Goal: Information Seeking & Learning: Learn about a topic

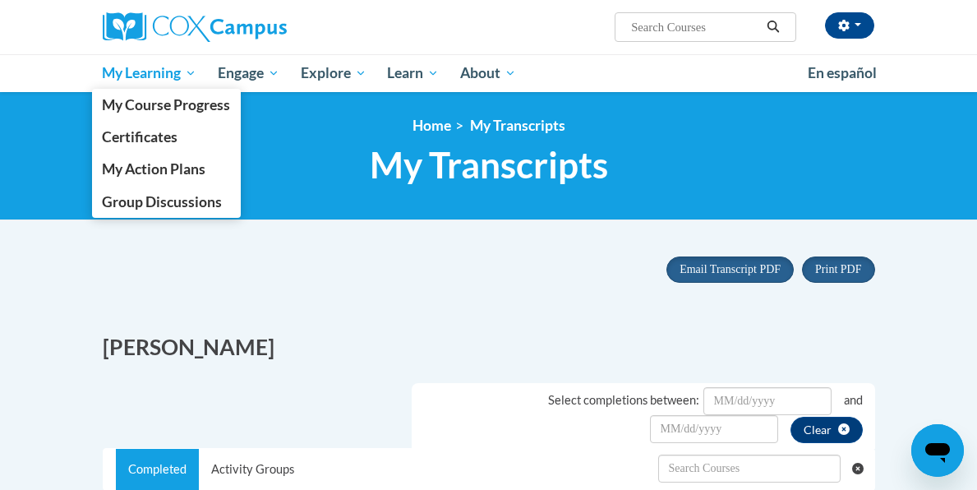
click at [122, 76] on span "My Learning" at bounding box center [149, 73] width 94 height 20
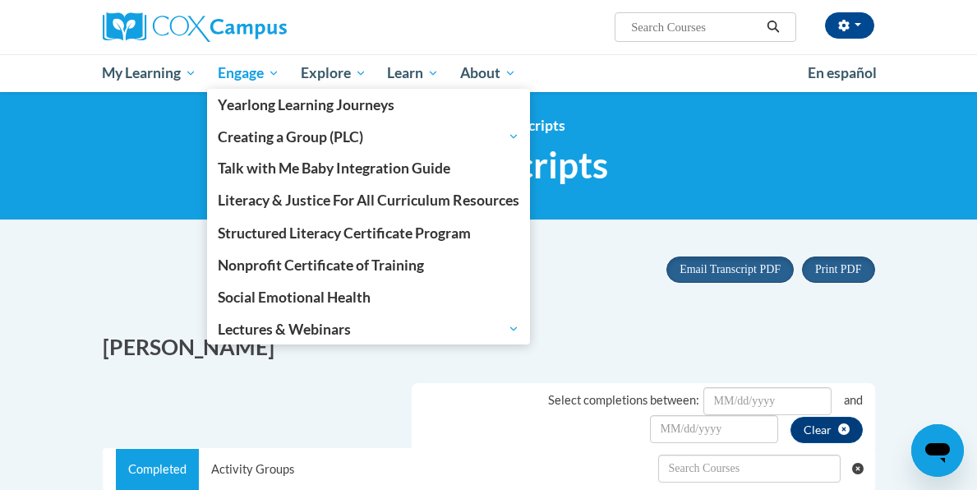
click at [227, 87] on link "Engage" at bounding box center [248, 73] width 83 height 38
click at [247, 76] on span "Engage" at bounding box center [249, 73] width 62 height 20
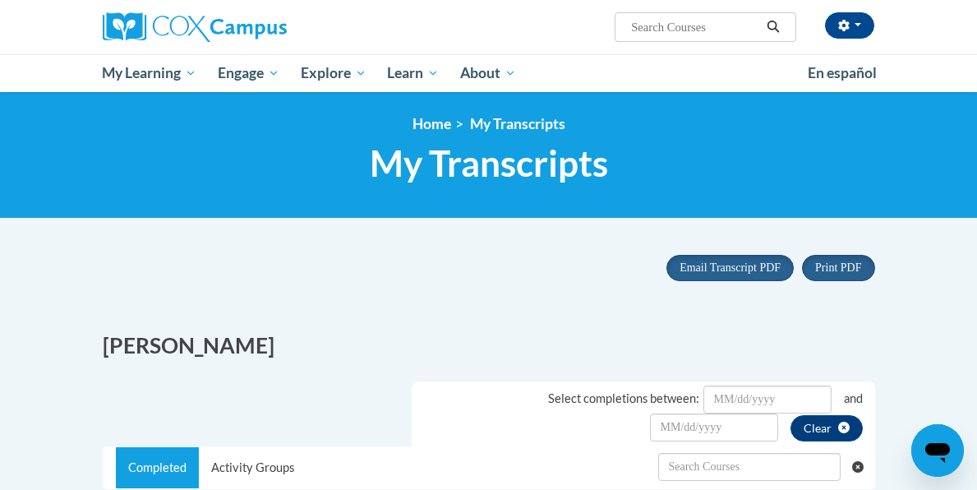
click at [547, 86] on ul "My Learning My Learning My Course Progress Certificates My Action Plans Group D…" at bounding box center [444, 73] width 705 height 38
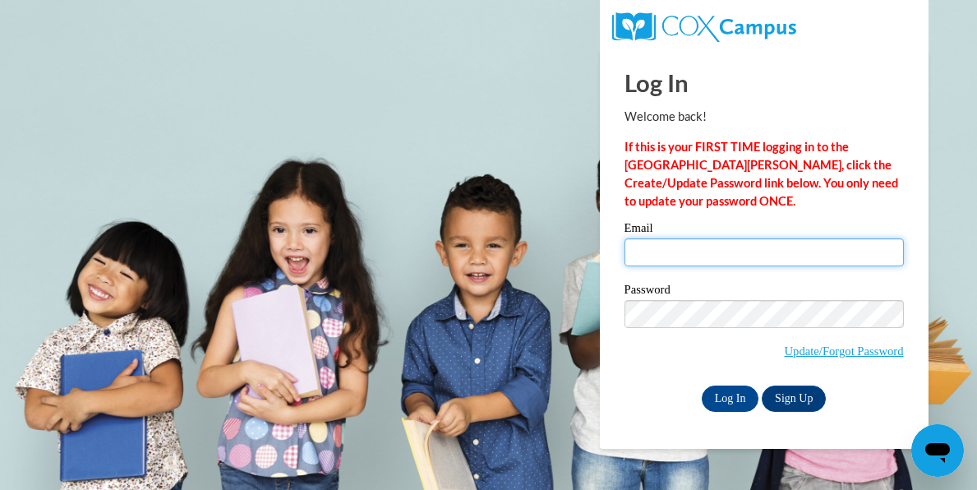
type input "stanfieldl@yahoo.com"
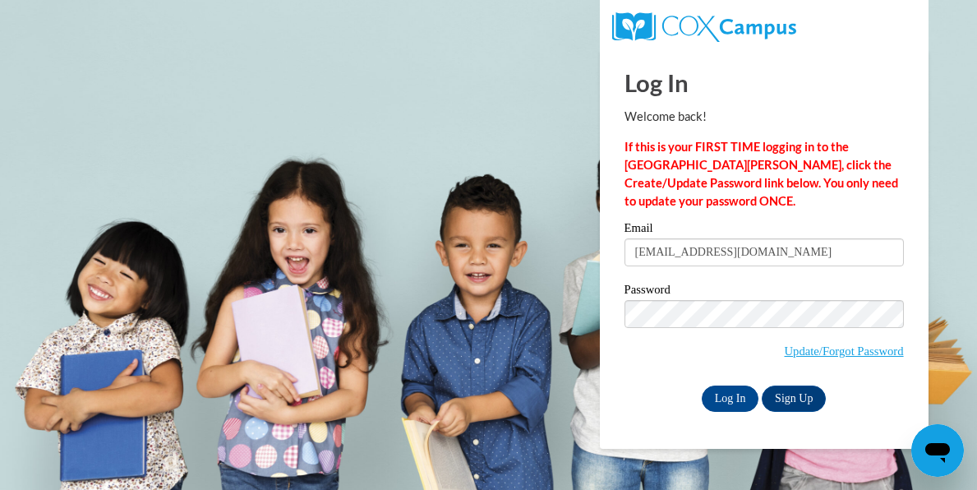
click at [654, 370] on div "Password Update/Forgot Password" at bounding box center [763, 331] width 279 height 97
click at [717, 398] on input "Log In" at bounding box center [729, 398] width 57 height 26
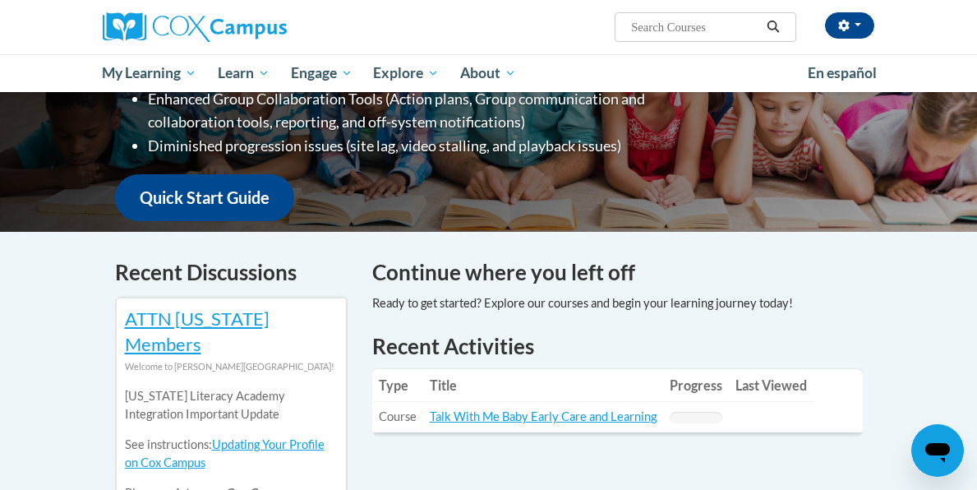
scroll to position [394, 0]
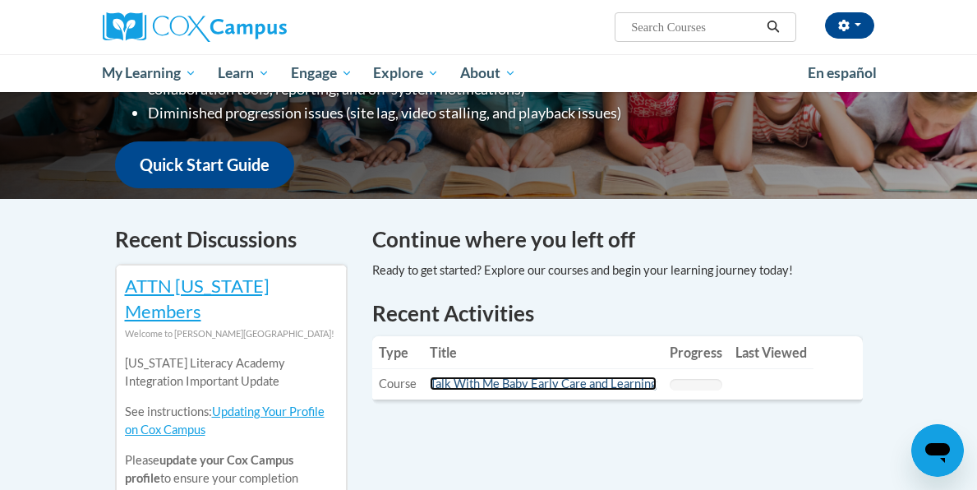
click at [549, 376] on link "Talk With Me Baby Early Care and Learning" at bounding box center [543, 383] width 227 height 14
